Goal: Navigation & Orientation: Find specific page/section

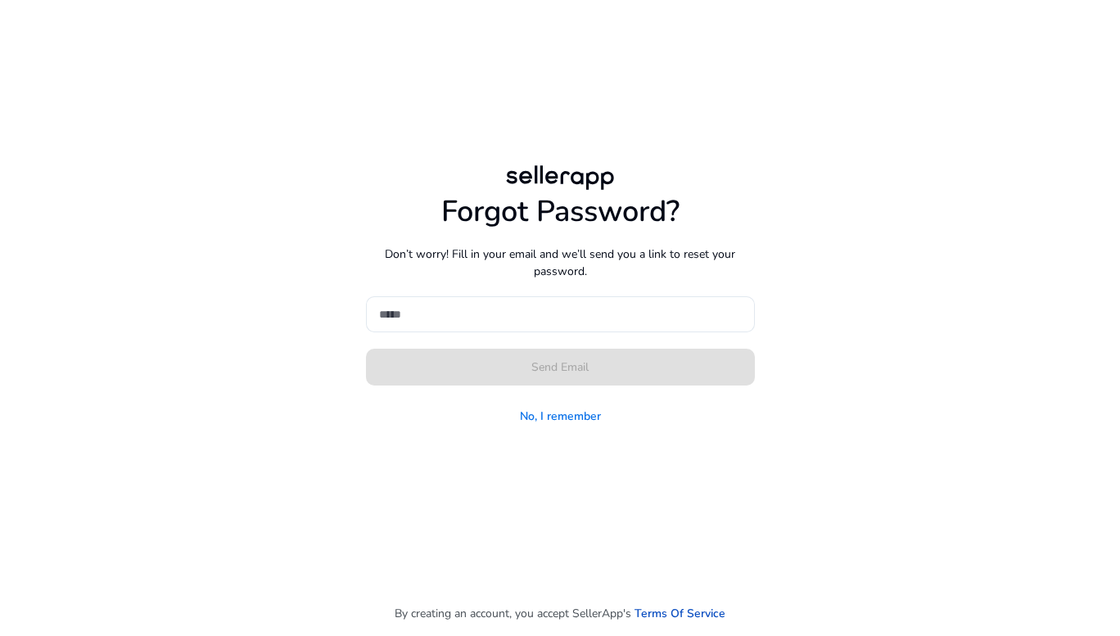
click at [566, 417] on link "No, I remember" at bounding box center [560, 416] width 81 height 17
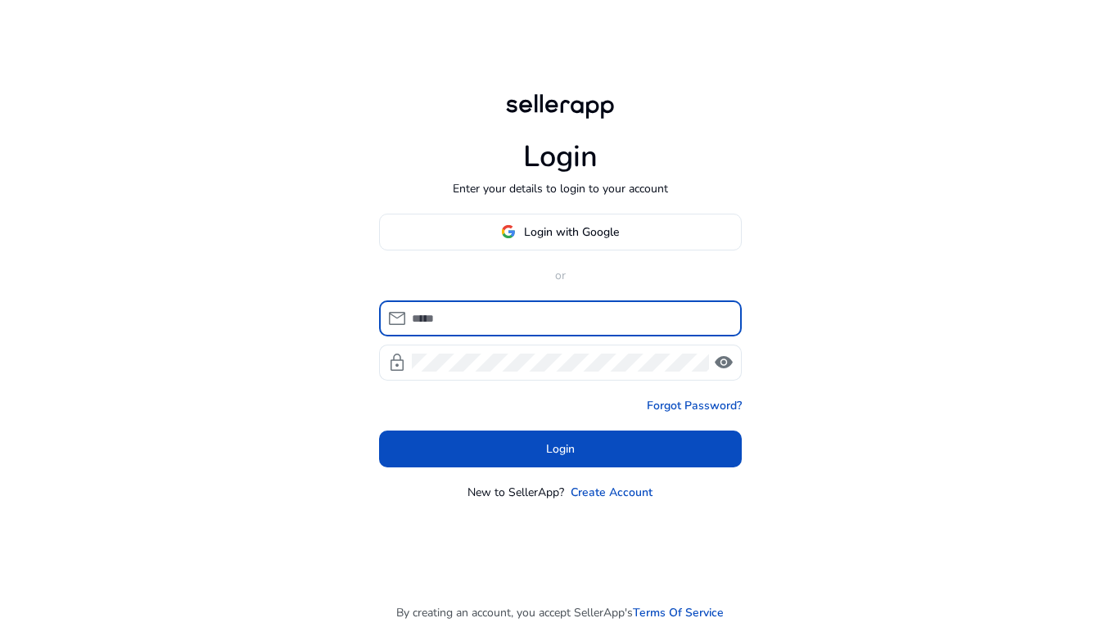
click at [876, 180] on div "Login Enter your details to login to your account Login with Google or mail loc…" at bounding box center [560, 318] width 1120 height 636
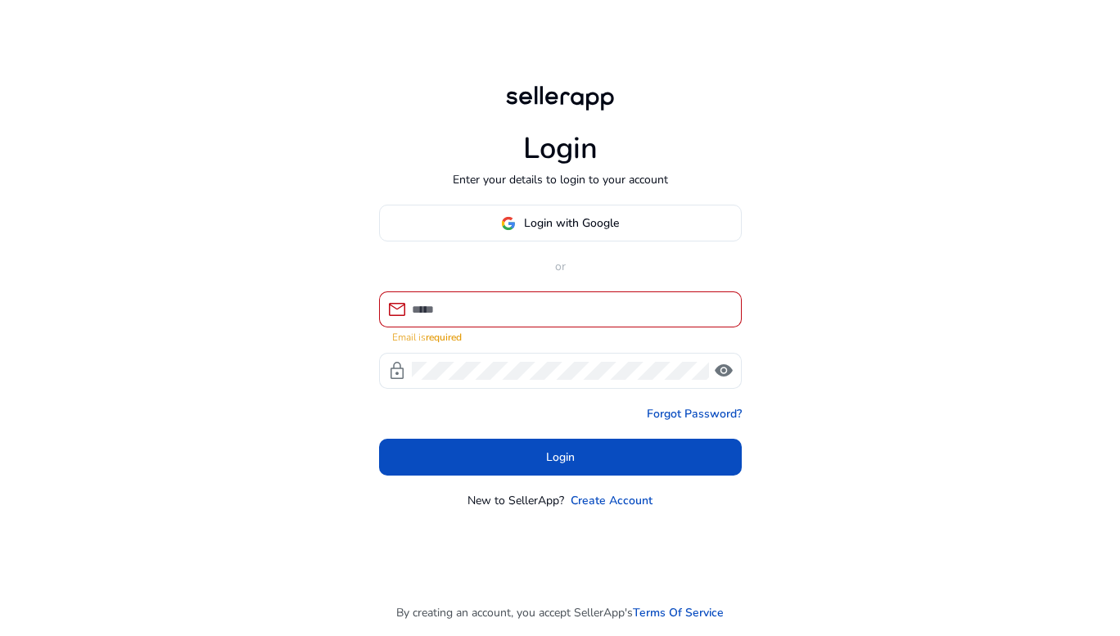
click at [620, 229] on span at bounding box center [560, 223] width 361 height 39
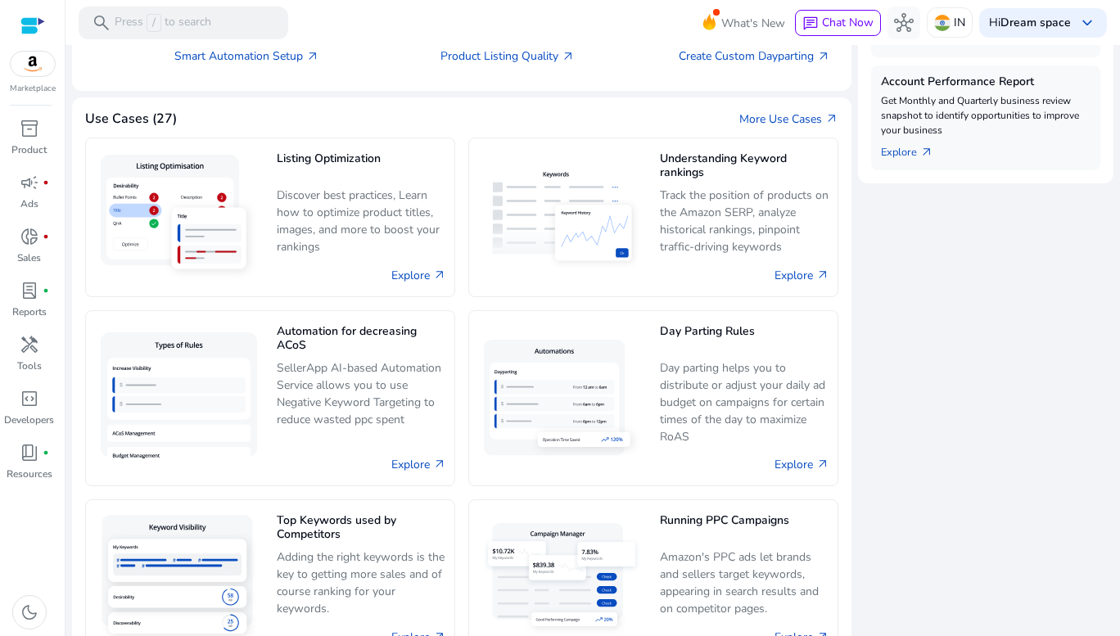
scroll to position [1016, 0]
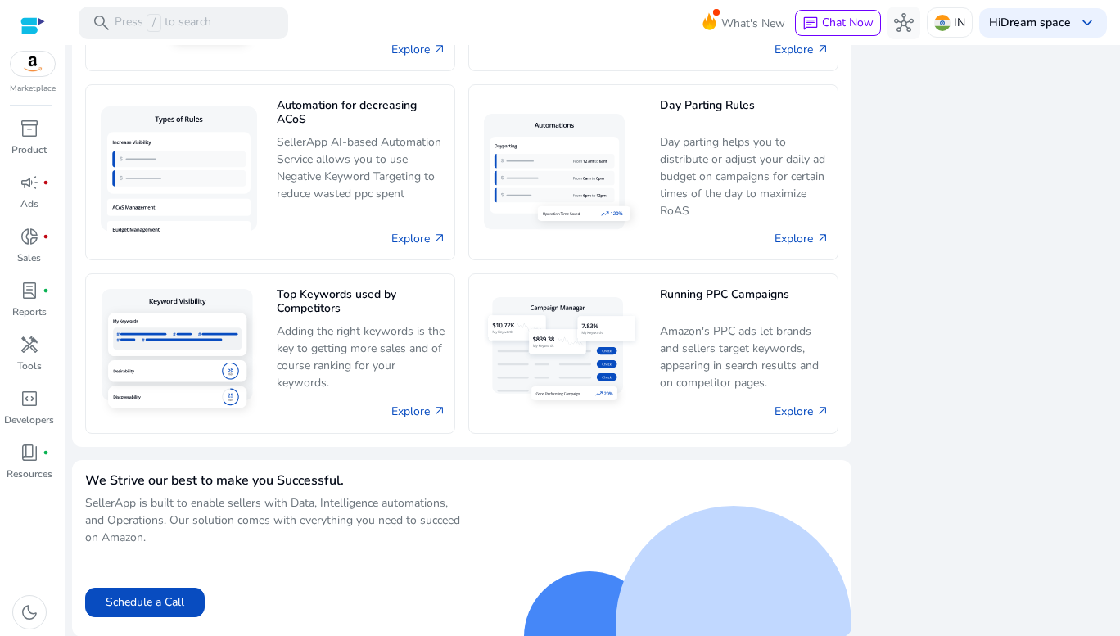
click at [22, 459] on span "book_4" at bounding box center [30, 453] width 20 height 20
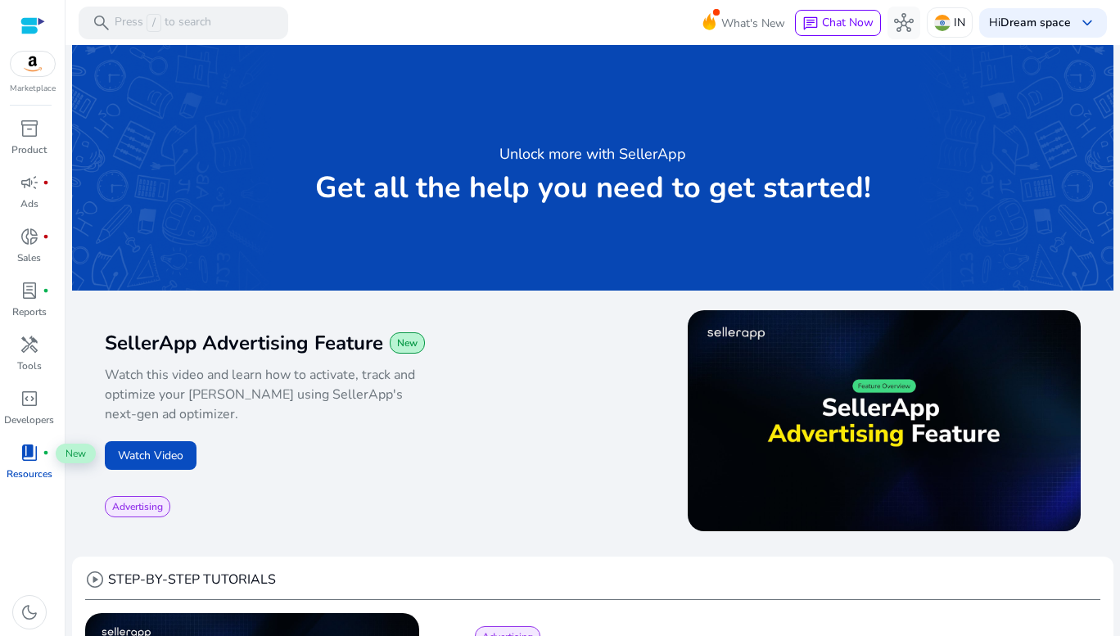
click at [15, 356] on div "handyman" at bounding box center [30, 345] width 46 height 26
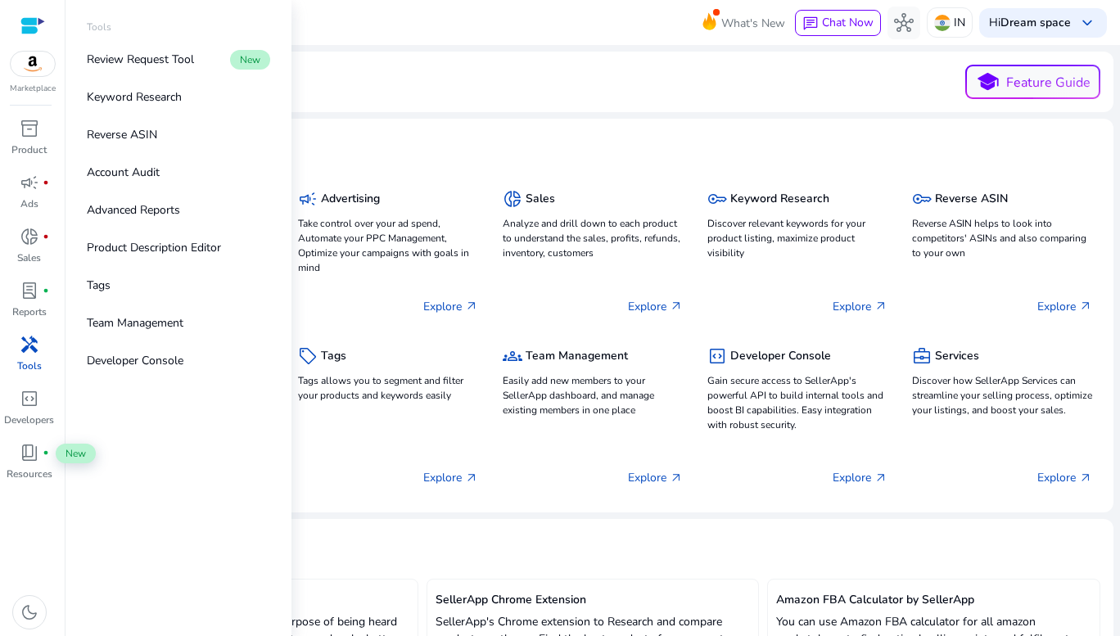
click at [21, 458] on span "book_4" at bounding box center [30, 453] width 20 height 20
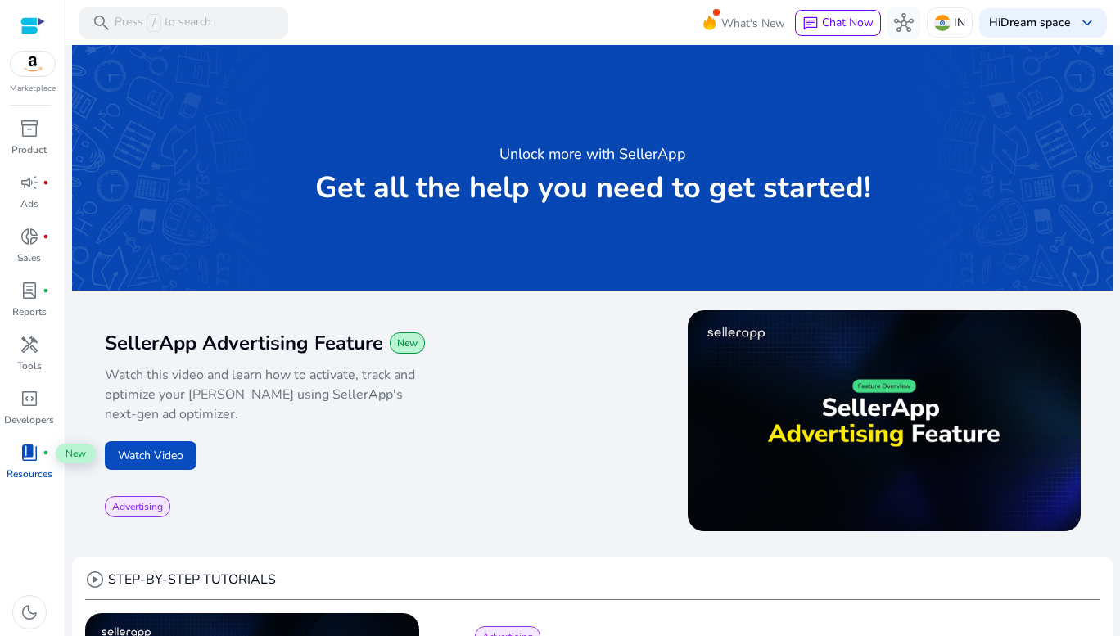
click at [35, 75] on img at bounding box center [33, 64] width 44 height 25
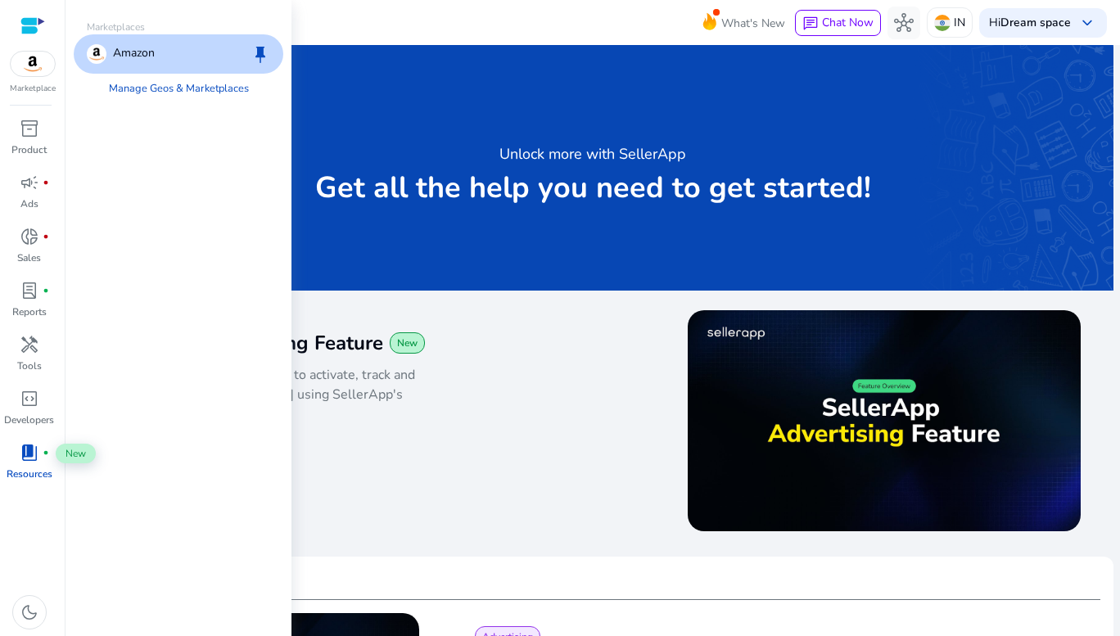
click at [208, 44] on div "Amazon keep" at bounding box center [179, 53] width 210 height 39
